Goal: Task Accomplishment & Management: Complete application form

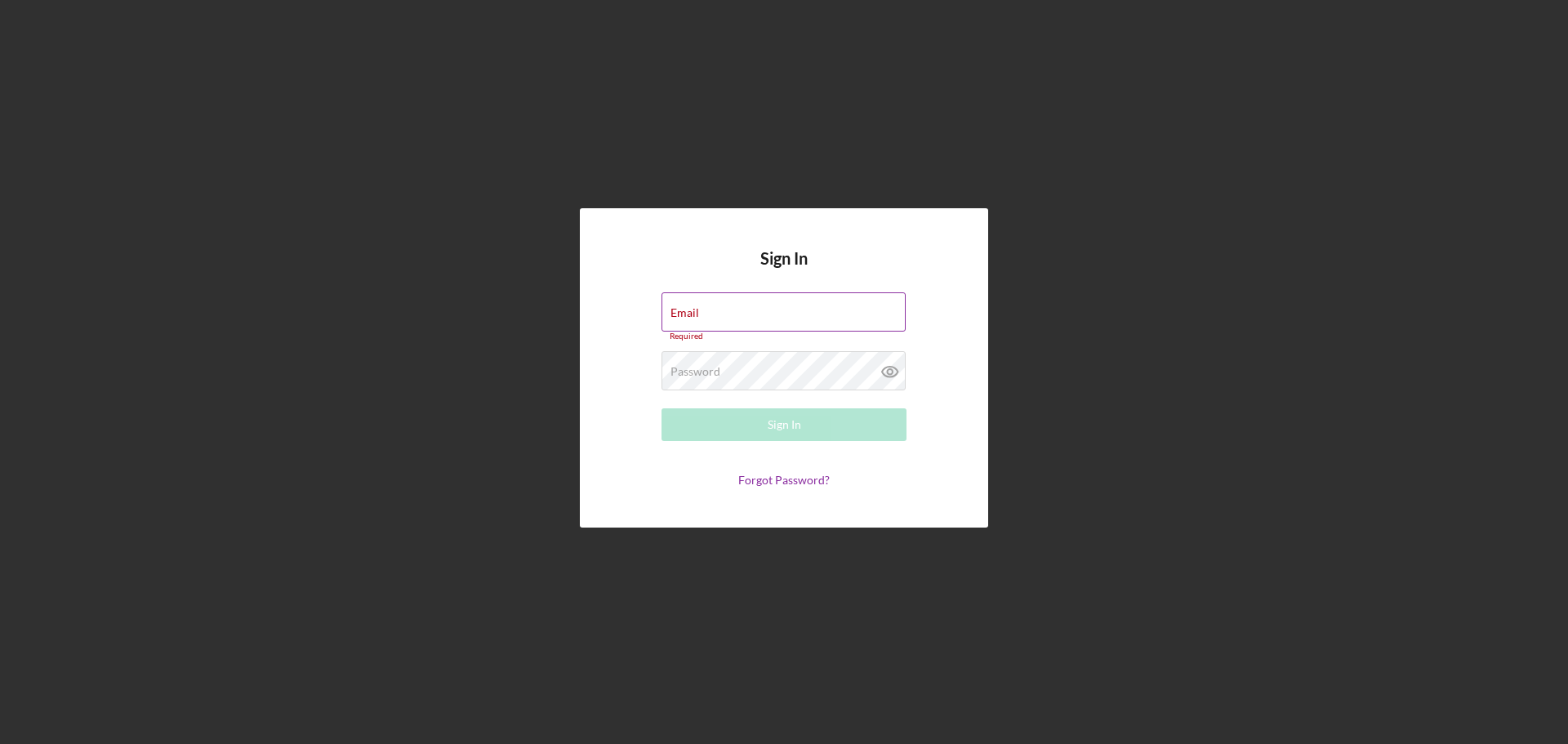
type input "[EMAIL_ADDRESS][DOMAIN_NAME]"
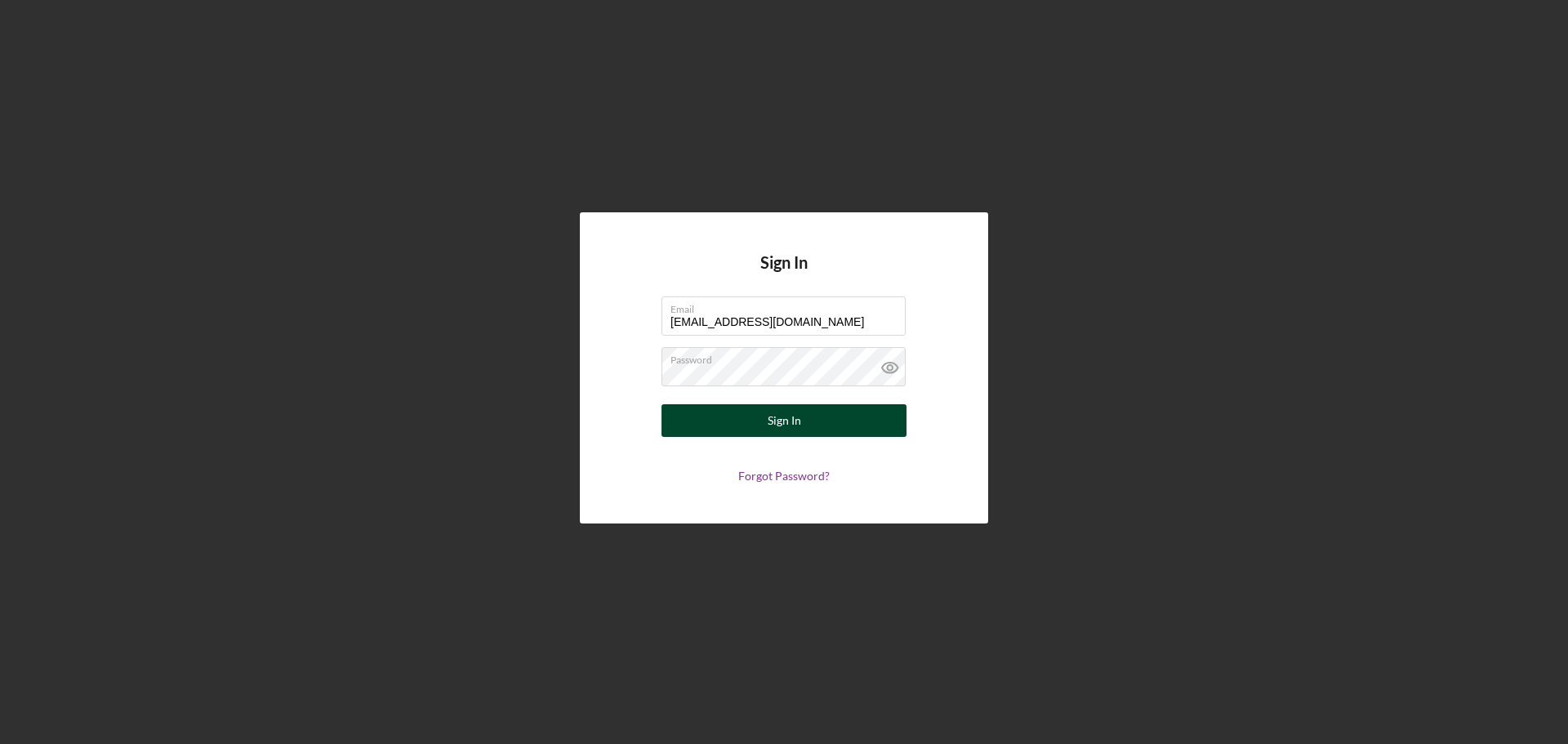
click at [738, 412] on button "Sign In" at bounding box center [784, 421] width 245 height 33
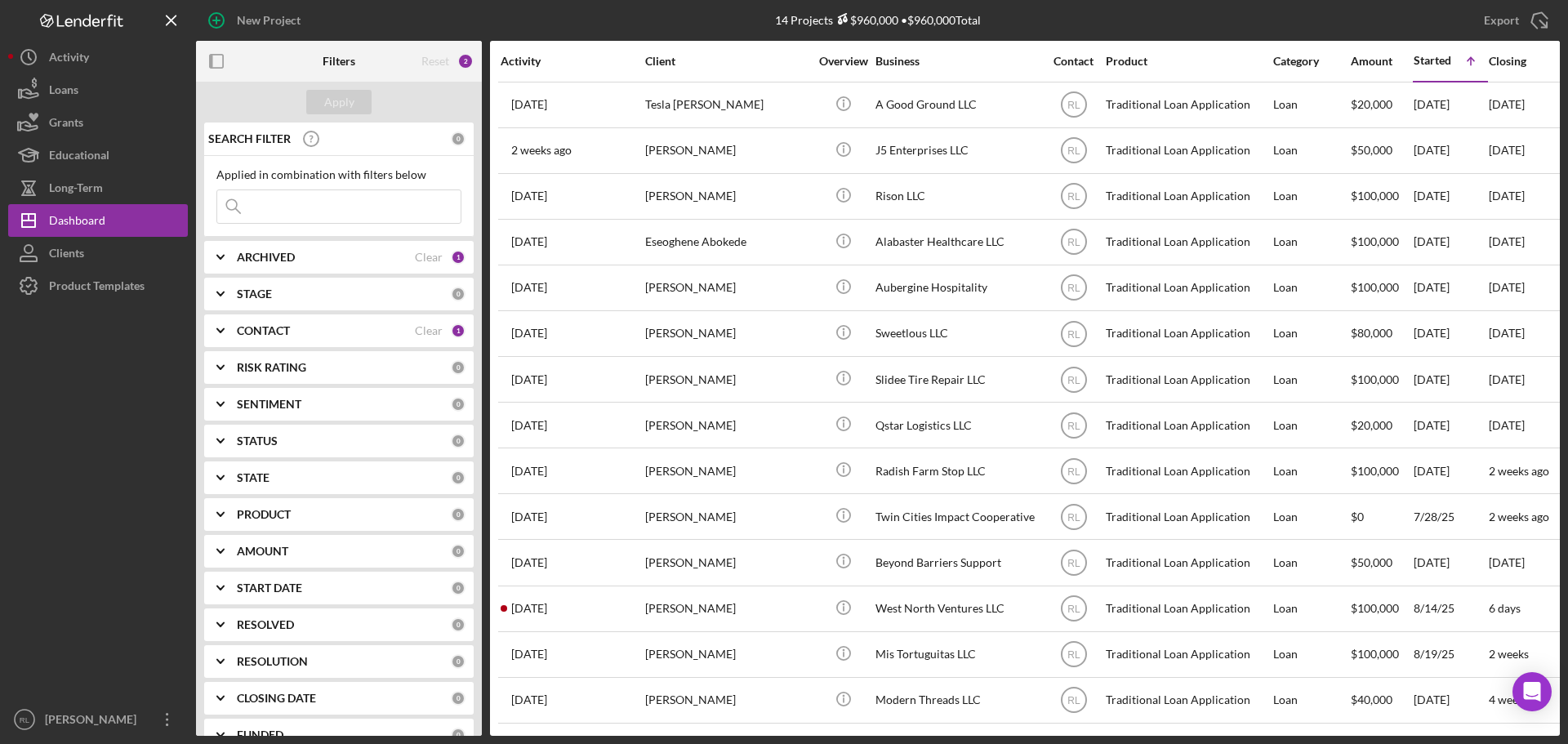
click at [293, 259] on b "ARCHIVED" at bounding box center [265, 258] width 58 height 13
click at [224, 322] on input "Active" at bounding box center [225, 324] width 16 height 16
checkbox input "false"
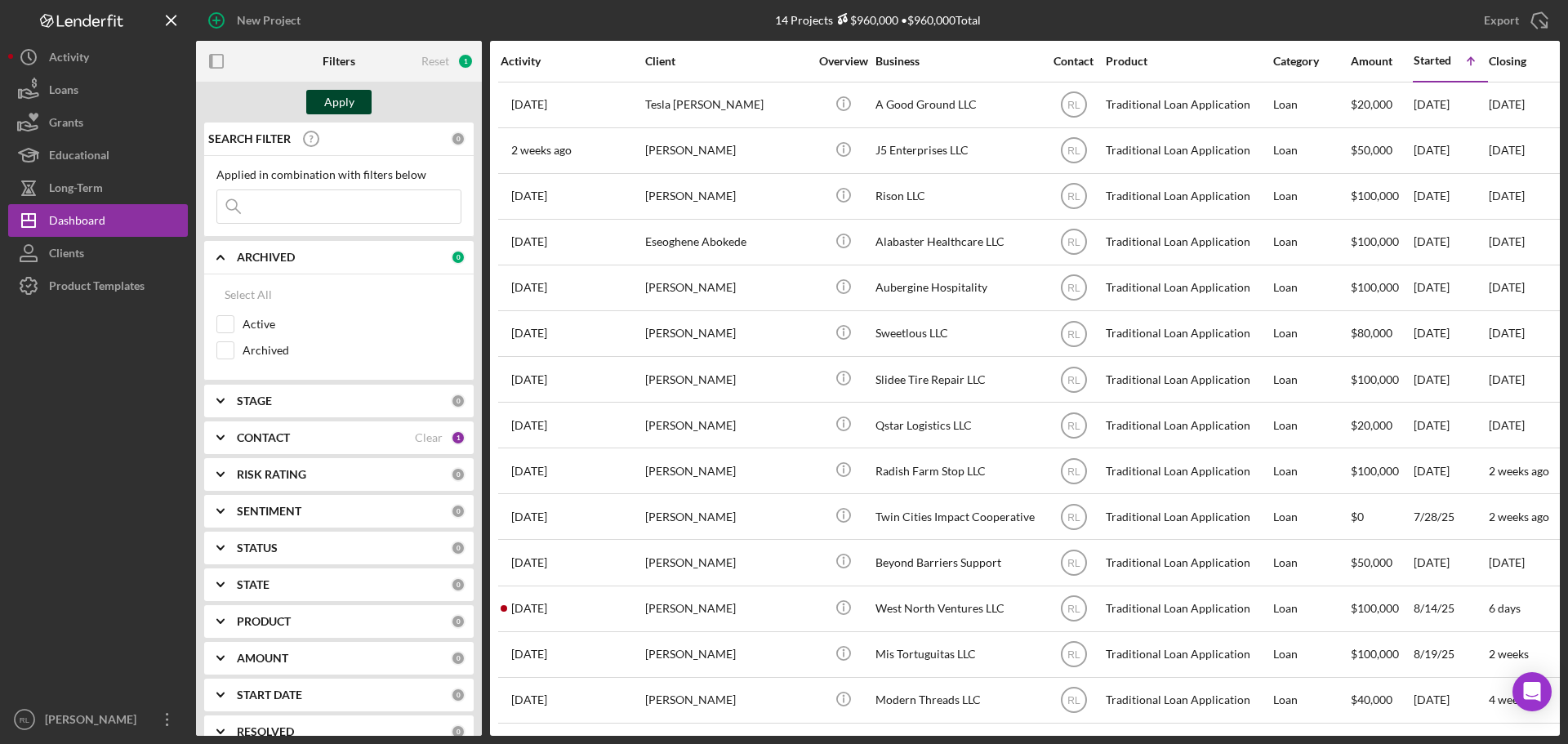
click at [351, 100] on div "Apply" at bounding box center [339, 103] width 31 height 25
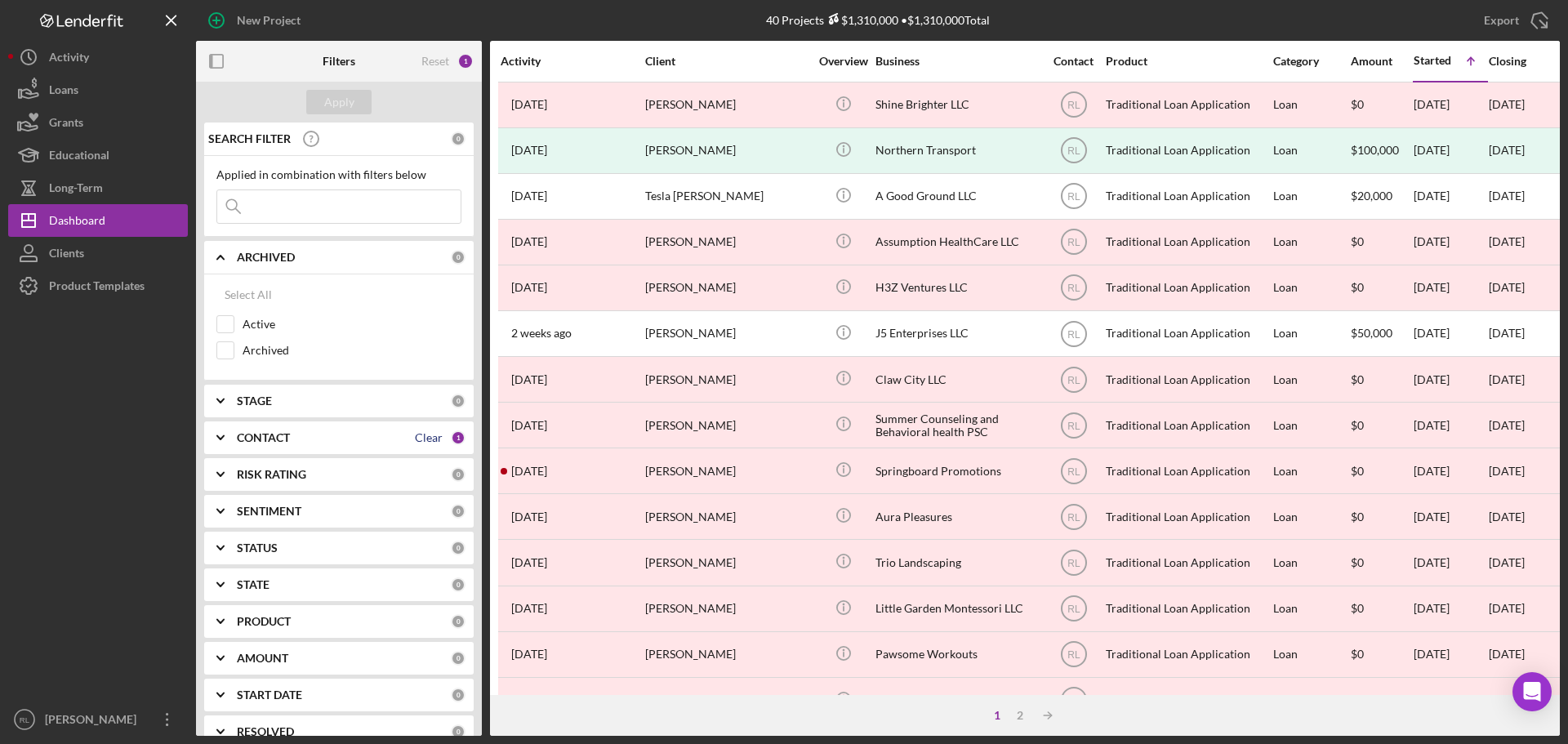
click at [417, 436] on div "Clear" at bounding box center [428, 438] width 28 height 13
click at [339, 206] on input at bounding box center [339, 207] width 243 height 33
type input "Northern"
click at [323, 102] on button "Apply" at bounding box center [339, 103] width 65 height 25
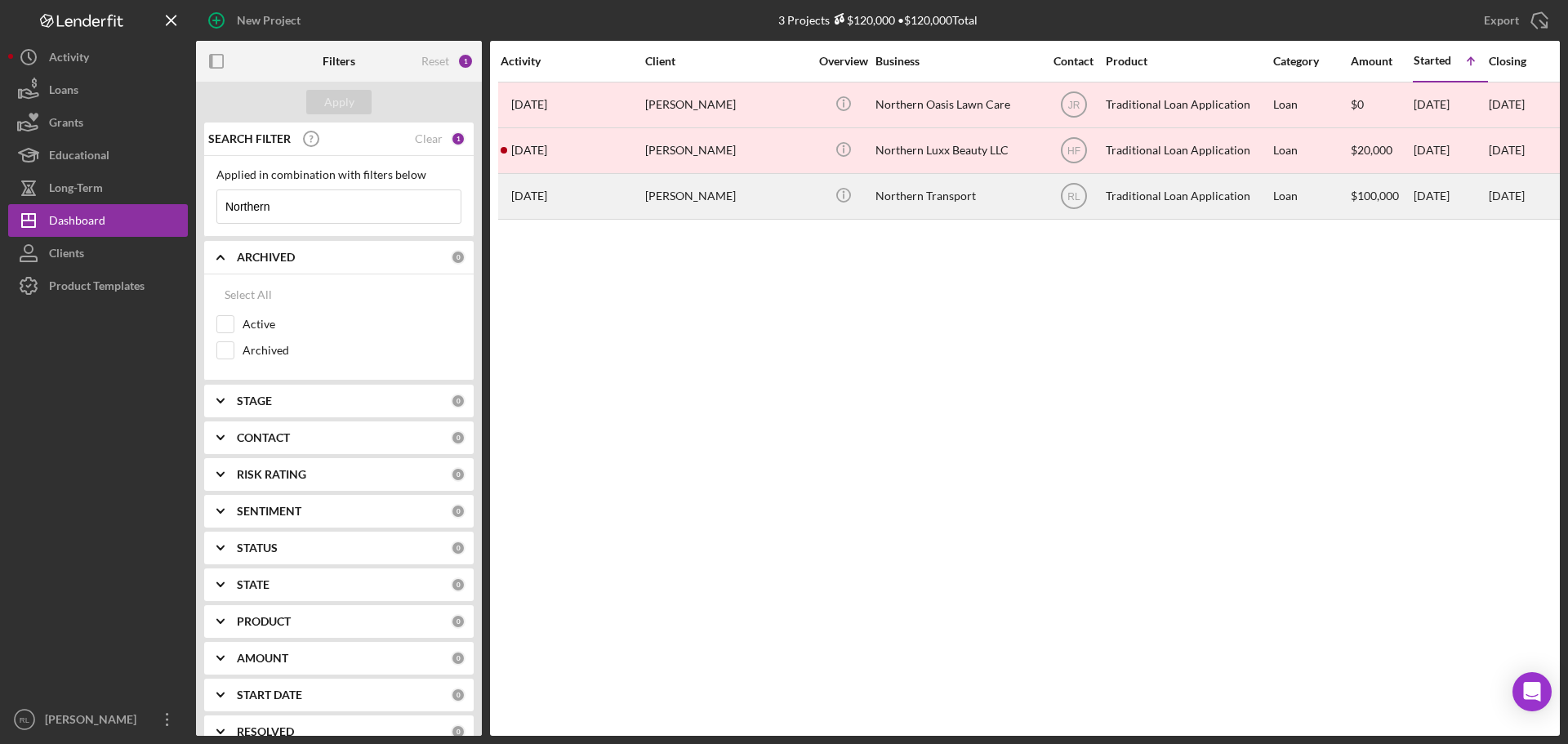
click at [767, 205] on div "[PERSON_NAME]" at bounding box center [726, 196] width 163 height 43
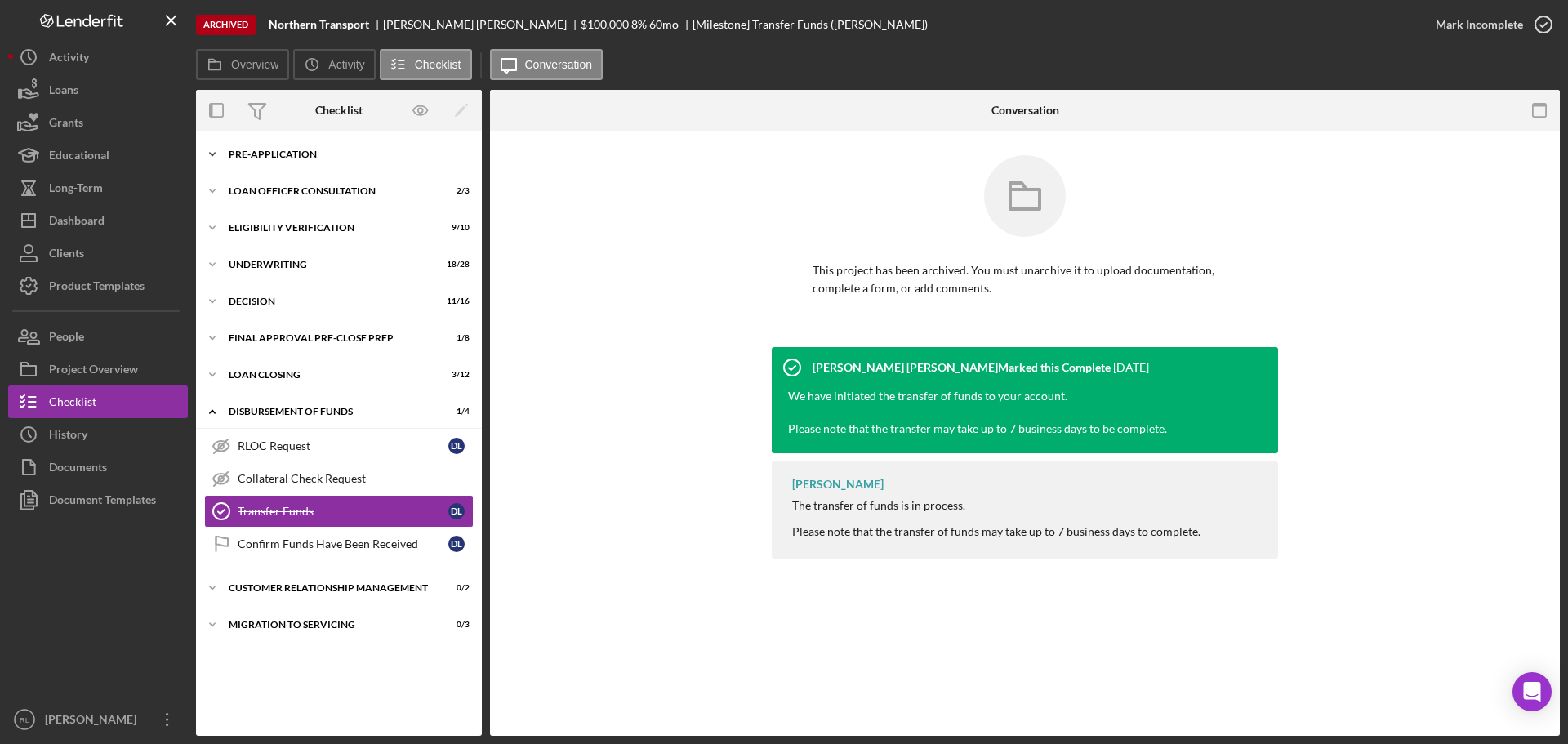
click at [298, 151] on div "Pre-Application" at bounding box center [345, 154] width 233 height 10
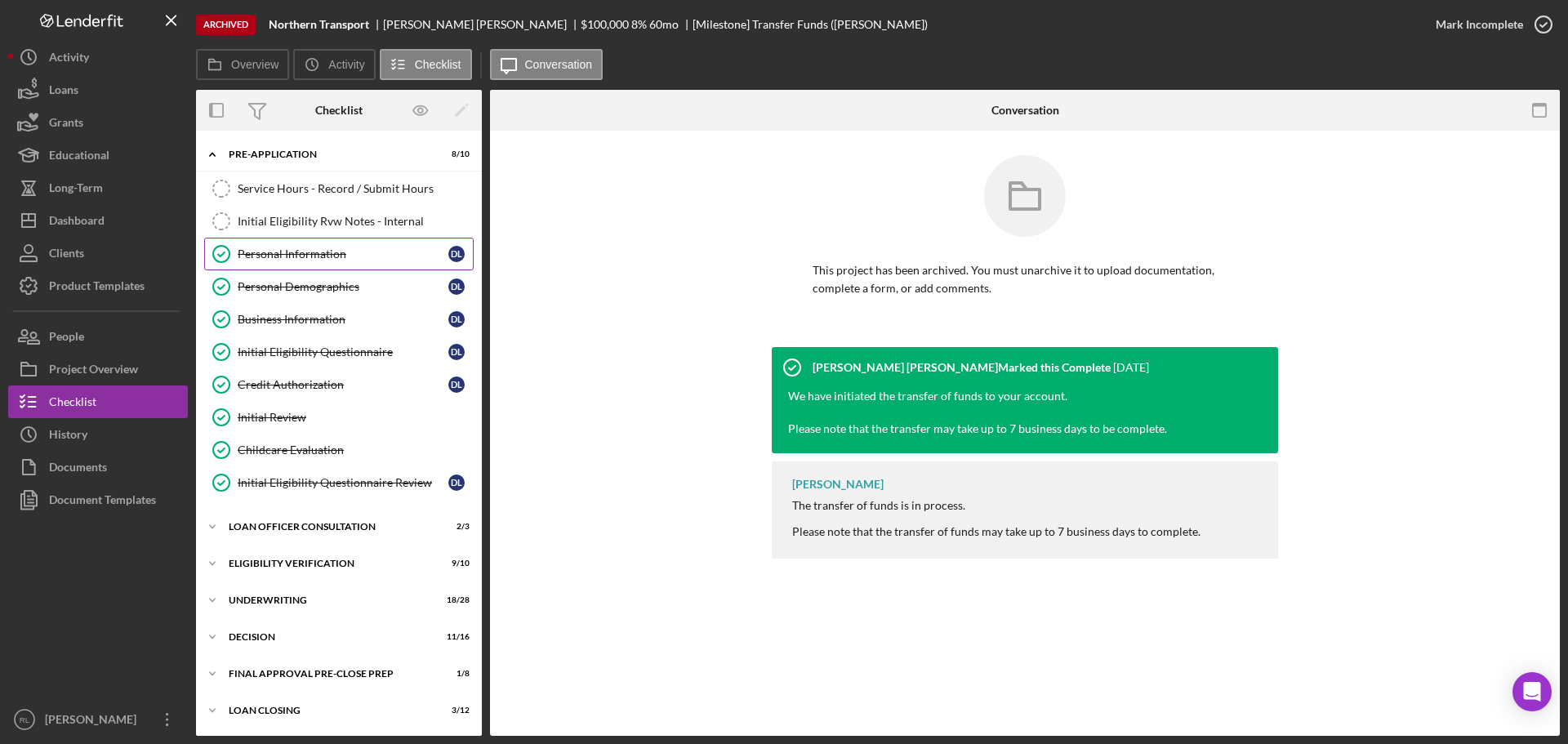
click at [329, 260] on div "Personal Information" at bounding box center [343, 254] width 211 height 13
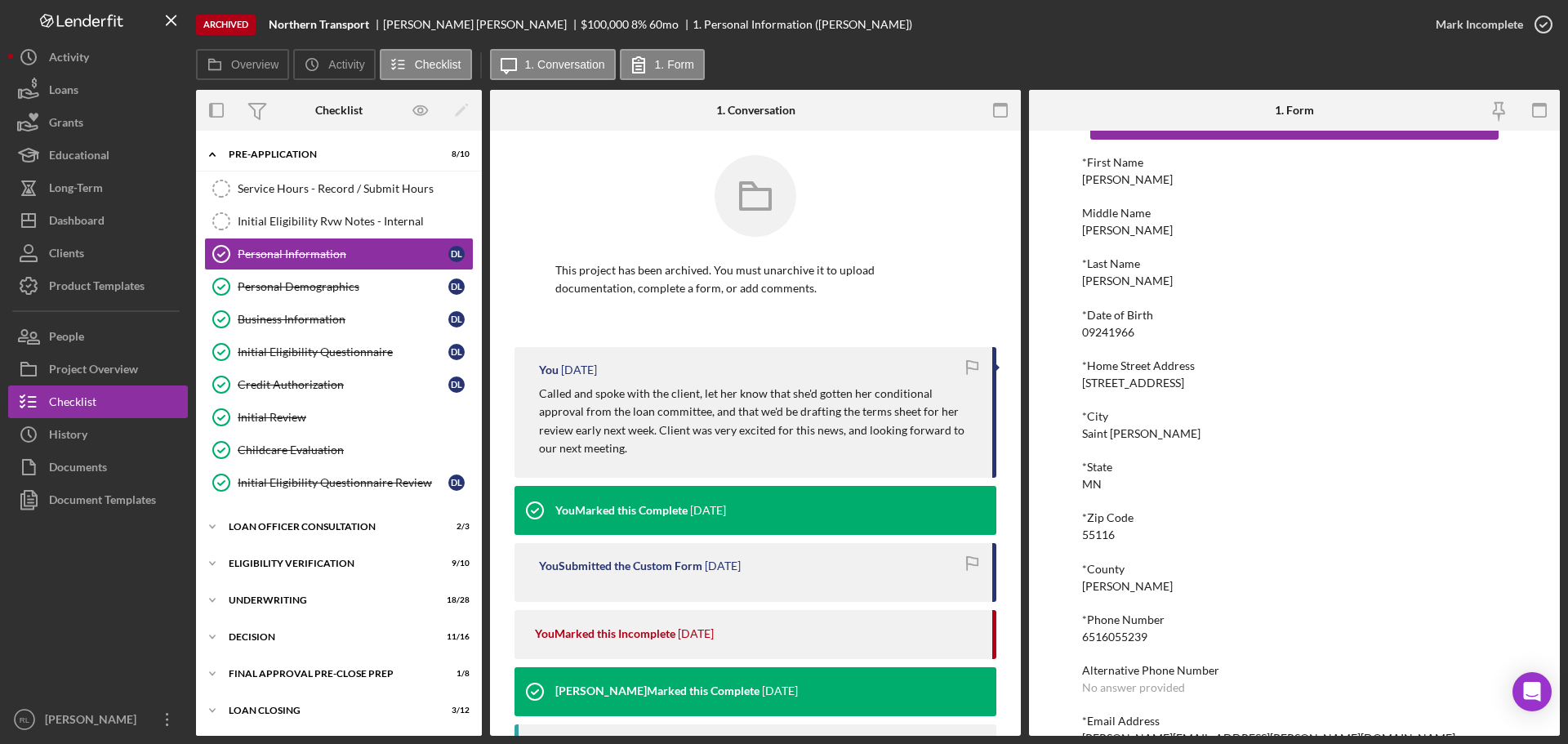
scroll to position [81, 0]
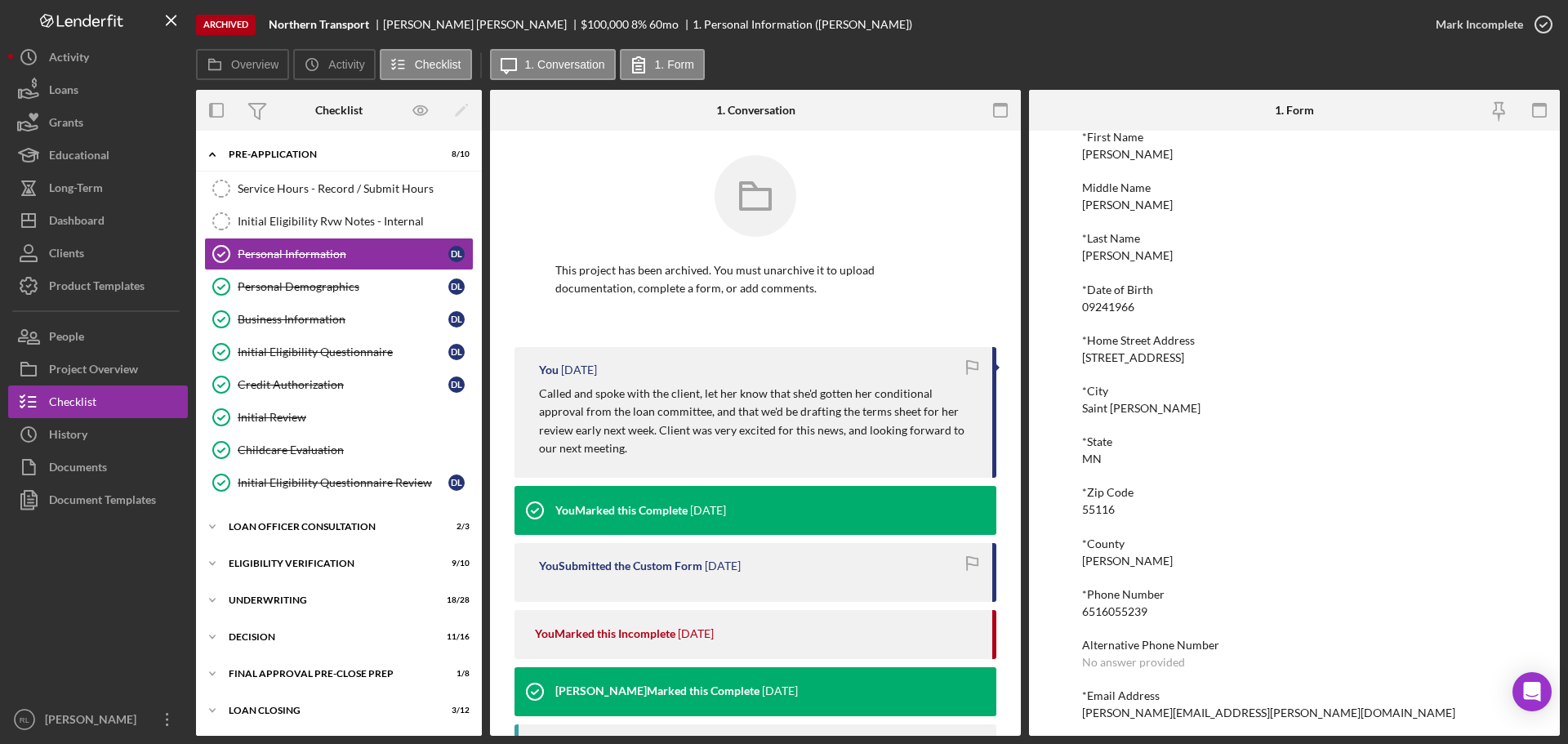
click at [1125, 612] on div "6516055239" at bounding box center [1115, 612] width 65 height 13
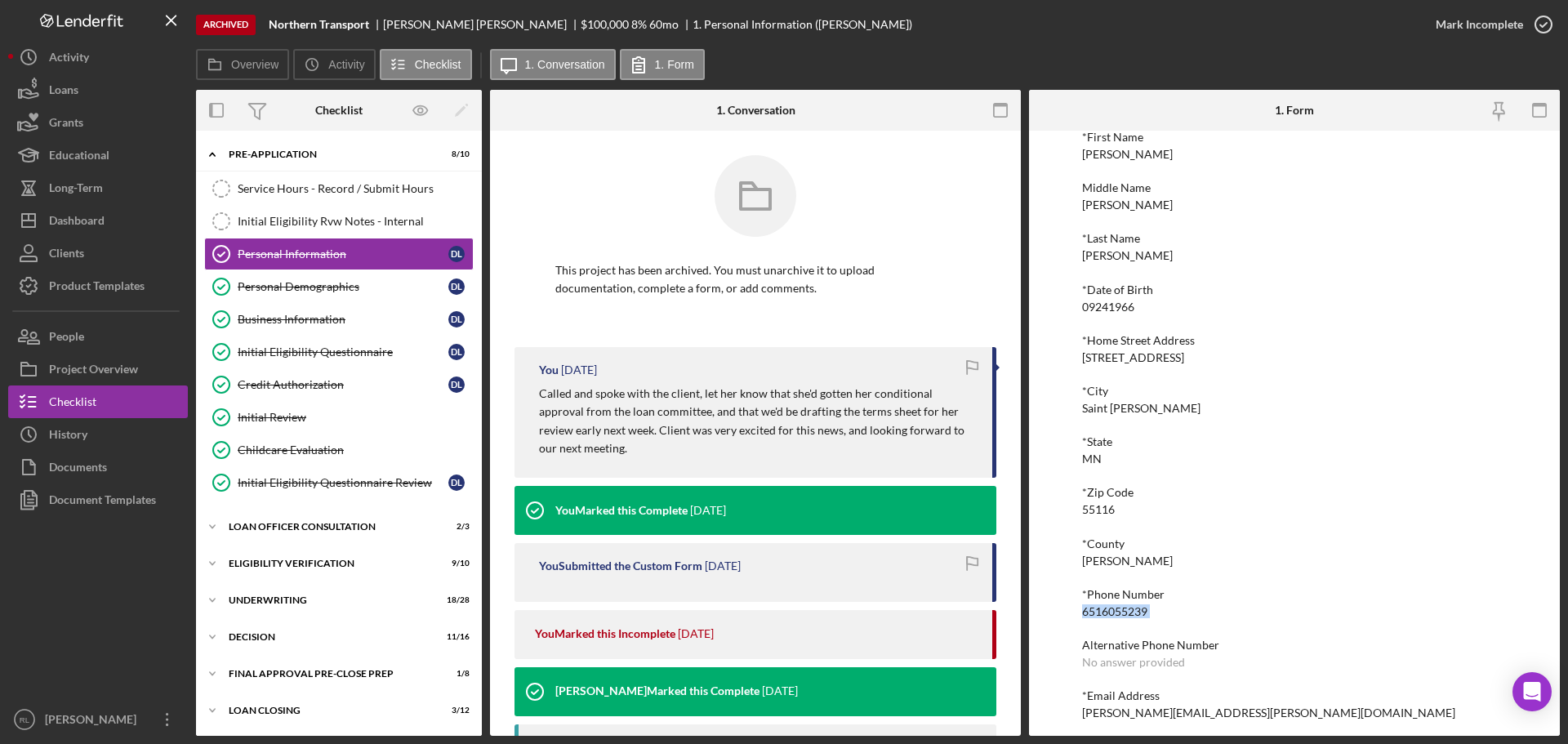
click at [1125, 612] on div "6516055239" at bounding box center [1115, 612] width 65 height 13
click at [1239, 554] on div "*County Ramsey" at bounding box center [1294, 553] width 425 height 31
click at [1213, 481] on div "*First Name [PERSON_NAME] Middle Name [PERSON_NAME] *Last Name [PERSON_NAME] *D…" at bounding box center [1294, 425] width 425 height 589
drag, startPoint x: 1327, startPoint y: 622, endPoint x: 1321, endPoint y: 629, distance: 9.2
click at [1327, 622] on div "*First Name [PERSON_NAME] Middle Name [PERSON_NAME] *Last Name [PERSON_NAME] *D…" at bounding box center [1294, 425] width 425 height 589
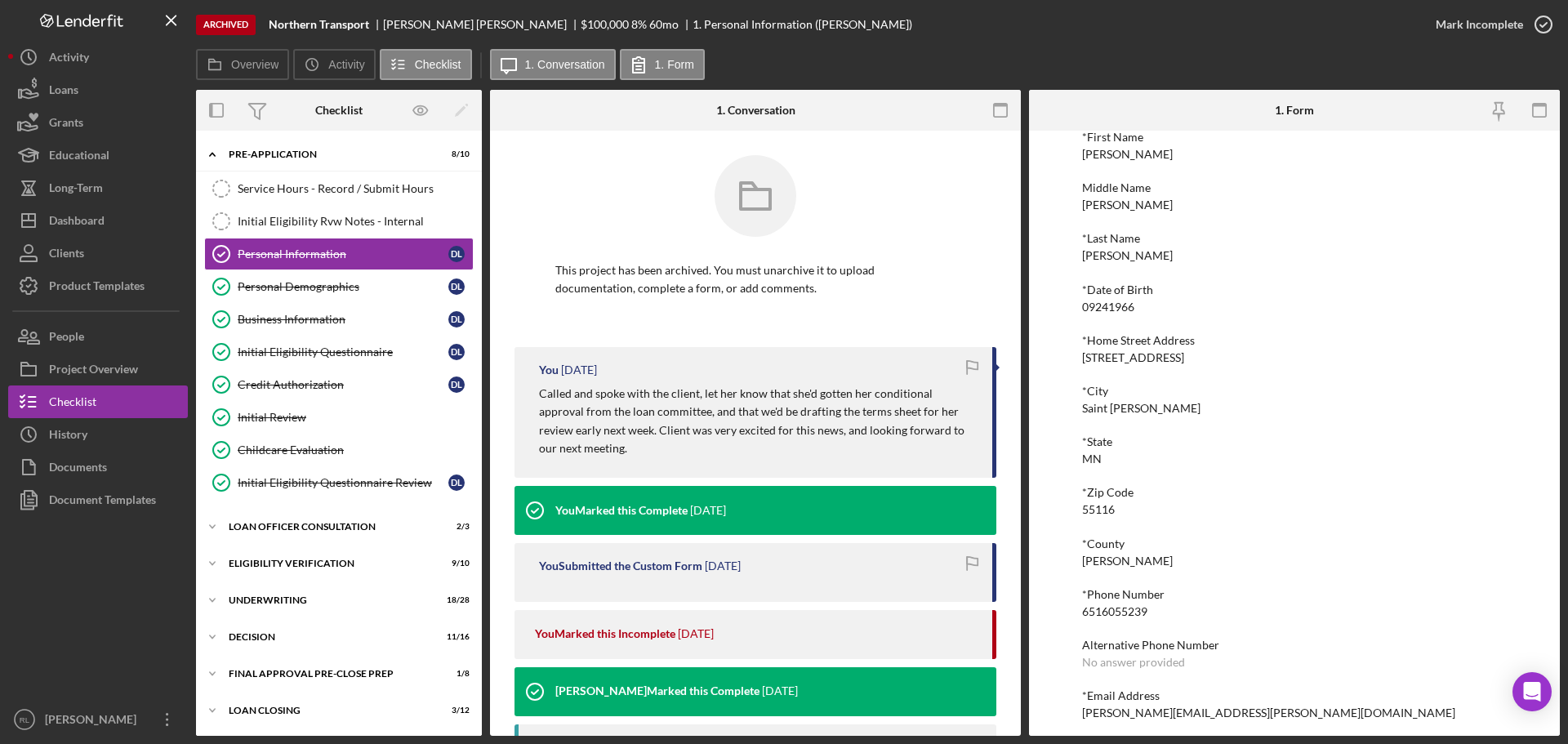
click at [1238, 710] on div "[PERSON_NAME][EMAIL_ADDRESS][PERSON_NAME][DOMAIN_NAME]" at bounding box center [1268, 713] width 373 height 13
copy div "[PERSON_NAME][EMAIL_ADDRESS][PERSON_NAME][DOMAIN_NAME] Logo-Reversed Created wi…"
